Goal: Find contact information: Find contact information

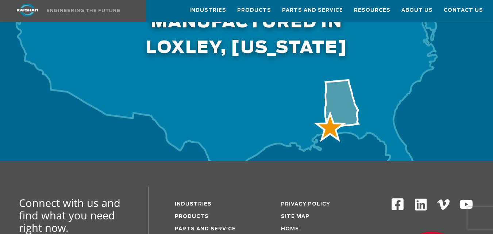
scroll to position [2519, 0]
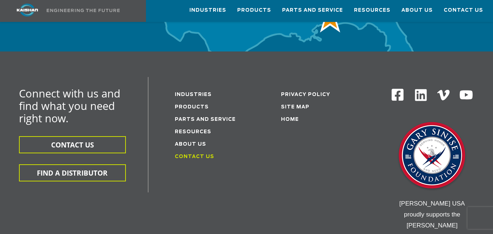
click at [194, 154] on link "Contact Us" at bounding box center [194, 156] width 39 height 5
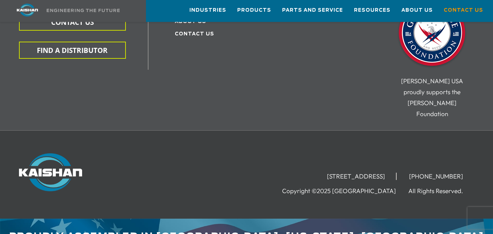
scroll to position [323, 0]
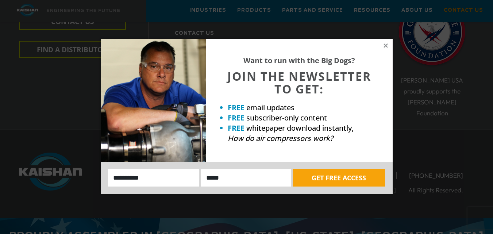
click at [387, 49] on div "Want to run with the Big Dogs? JOIN THE NEWSLETTER TO GET: FREE email updates F…" at bounding box center [299, 100] width 187 height 123
click at [387, 47] on icon at bounding box center [386, 45] width 4 height 4
